Goal: Information Seeking & Learning: Find specific fact

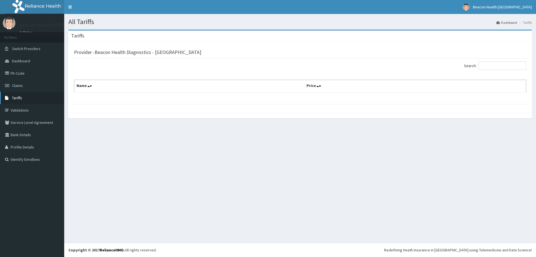
click at [26, 98] on link "Tariffs" at bounding box center [32, 98] width 64 height 12
click at [490, 66] on input "Search:" at bounding box center [503, 65] width 48 height 8
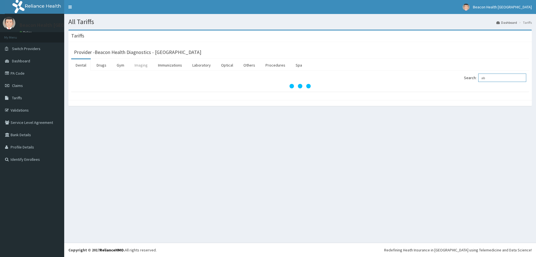
type input "ab"
click at [145, 66] on link "Imaging" at bounding box center [141, 65] width 22 height 12
click at [493, 78] on input "Search:" at bounding box center [503, 77] width 48 height 8
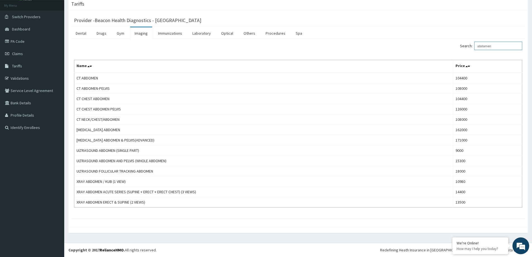
drag, startPoint x: 499, startPoint y: 46, endPoint x: 445, endPoint y: 46, distance: 53.9
click at [445, 46] on div "Search: abdomen" at bounding box center [413, 47] width 220 height 10
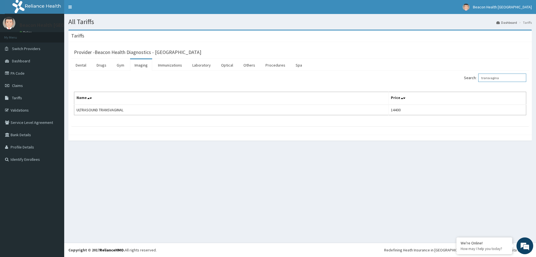
type input "transvagina"
